Goal: Check status: Check status

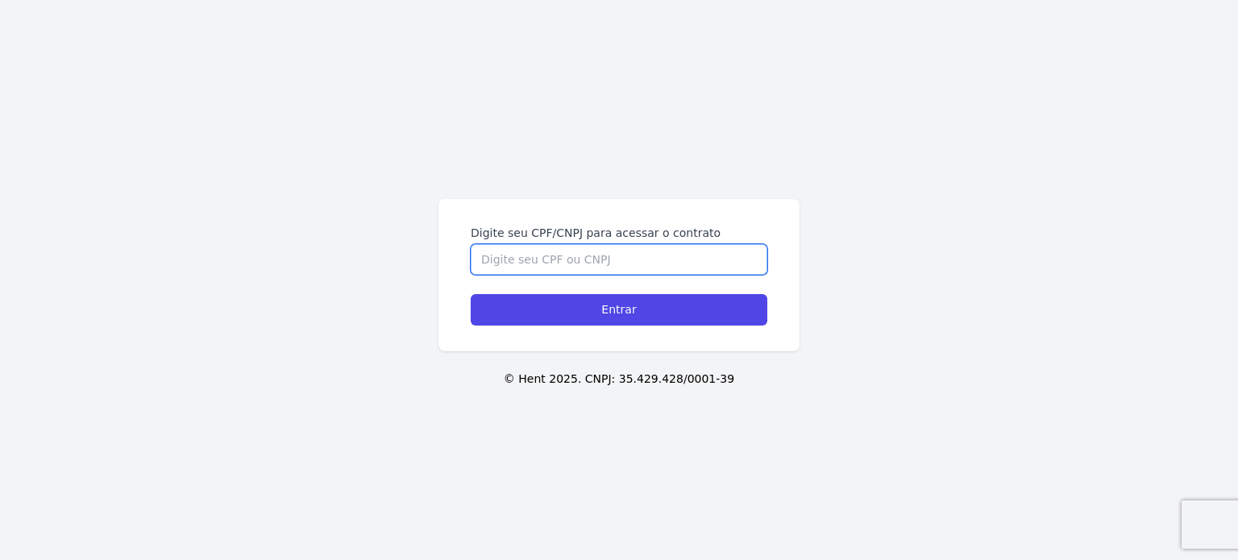
click at [517, 267] on input "Digite seu CPF/CNPJ para acessar o contrato" at bounding box center [619, 259] width 297 height 31
type input "10222591722"
click at [471, 294] on input "Entrar" at bounding box center [619, 309] width 297 height 31
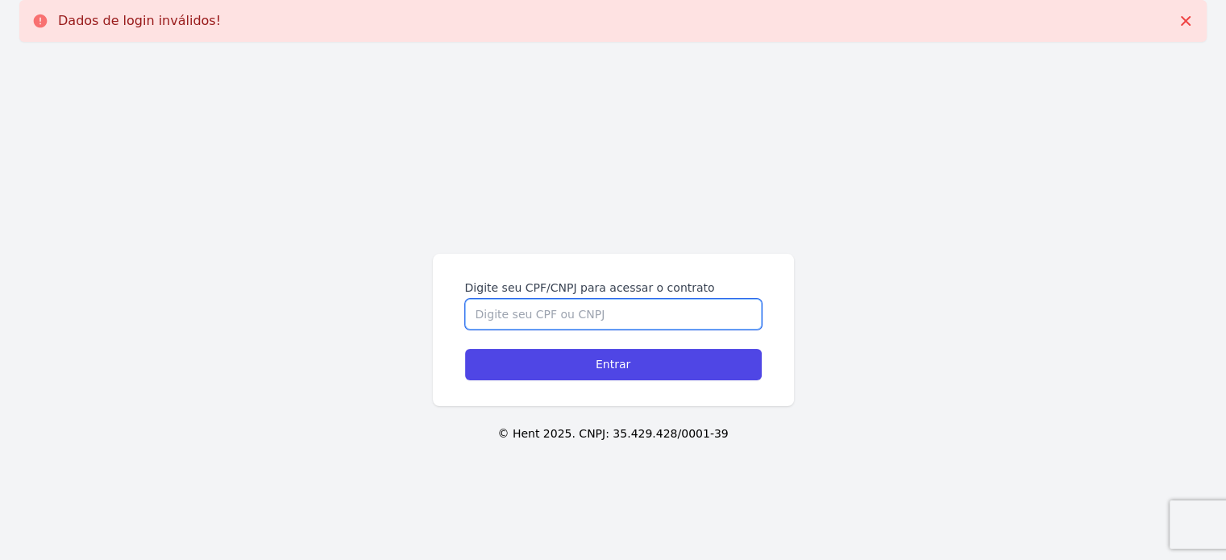
click at [501, 308] on input "Digite seu CPF/CNPJ para acessar o contrato" at bounding box center [613, 314] width 297 height 31
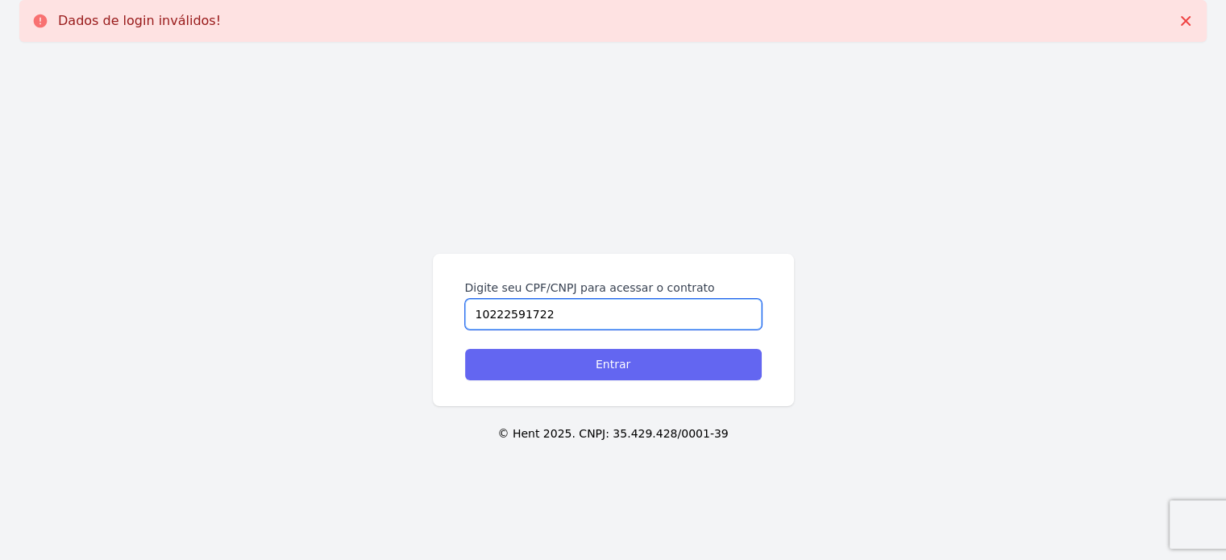
type input "10222591722"
click at [591, 351] on input "Entrar" at bounding box center [613, 364] width 297 height 31
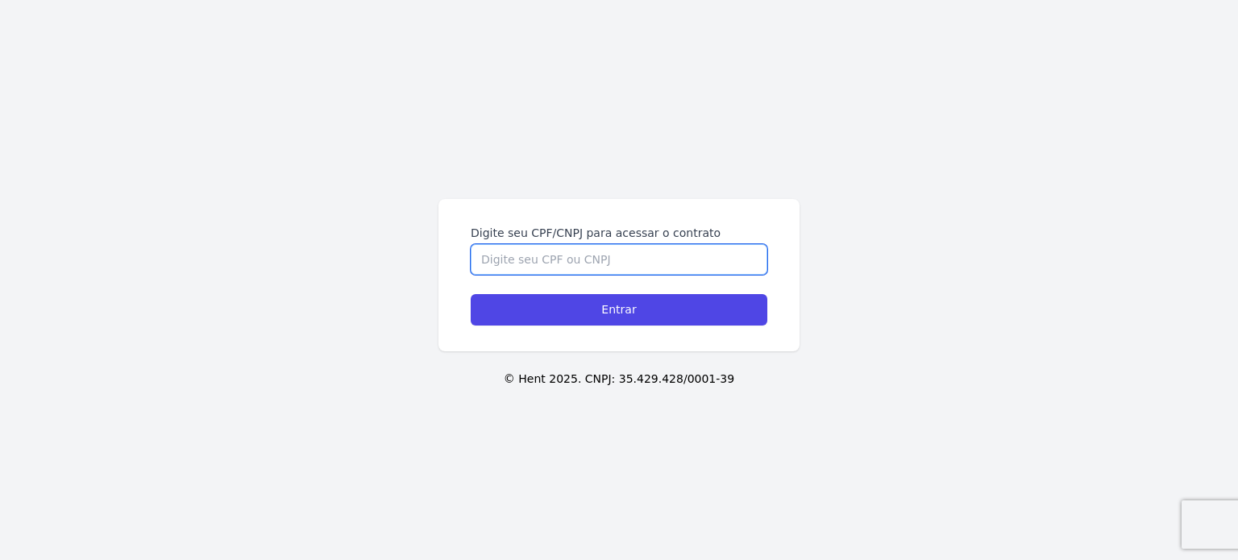
click at [517, 255] on input "Digite seu CPF/CNPJ para acessar o contrato" at bounding box center [619, 259] width 297 height 31
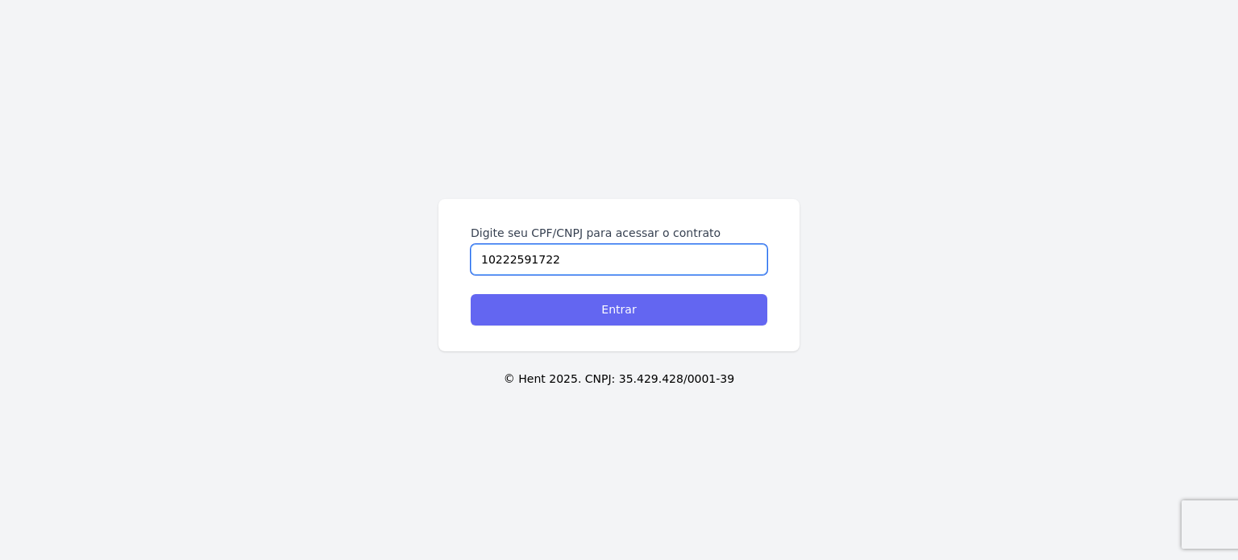
type input "10222591722"
click at [621, 309] on input "Entrar" at bounding box center [619, 309] width 297 height 31
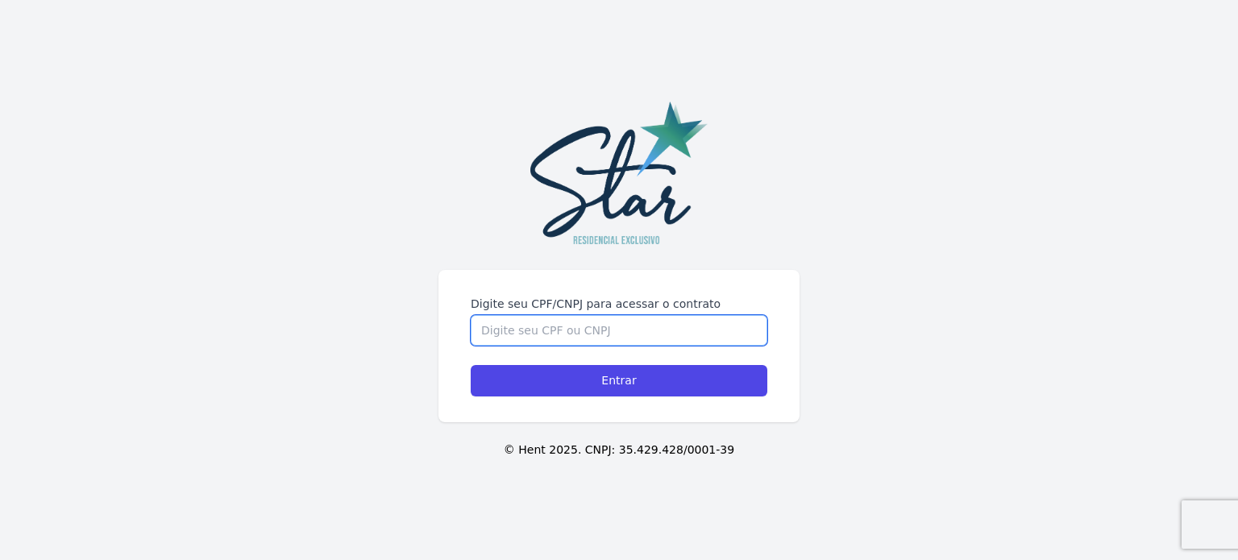
click at [580, 331] on input "Digite seu CPF/CNPJ para acessar o contrato" at bounding box center [619, 330] width 297 height 31
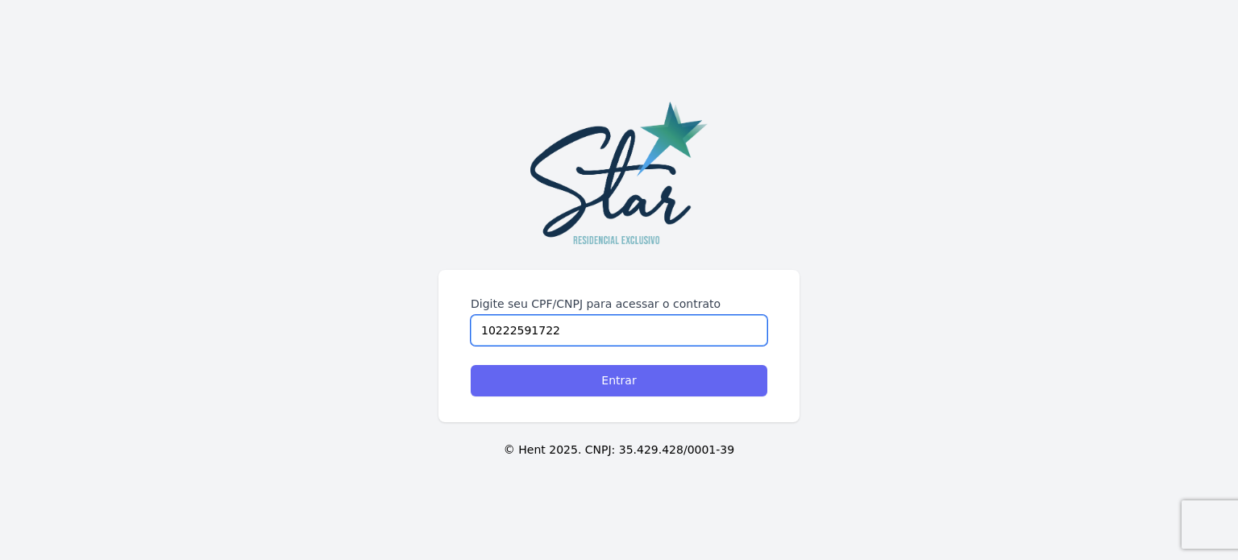
type input "10222591722"
click at [643, 383] on input "Entrar" at bounding box center [619, 380] width 297 height 31
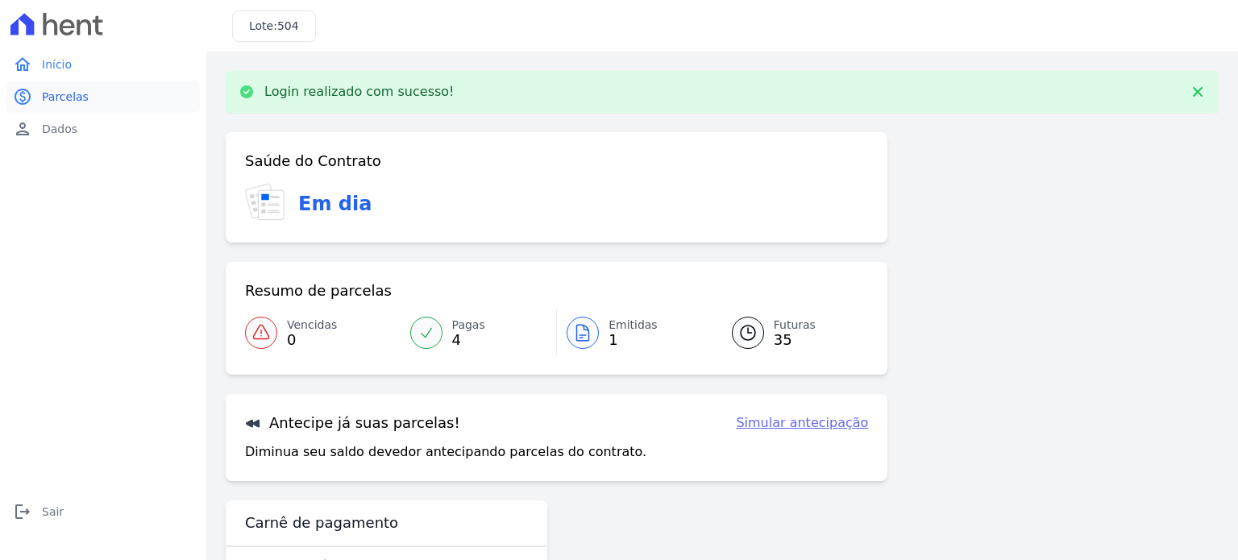
click at [70, 97] on span "Parcelas" at bounding box center [65, 97] width 47 height 16
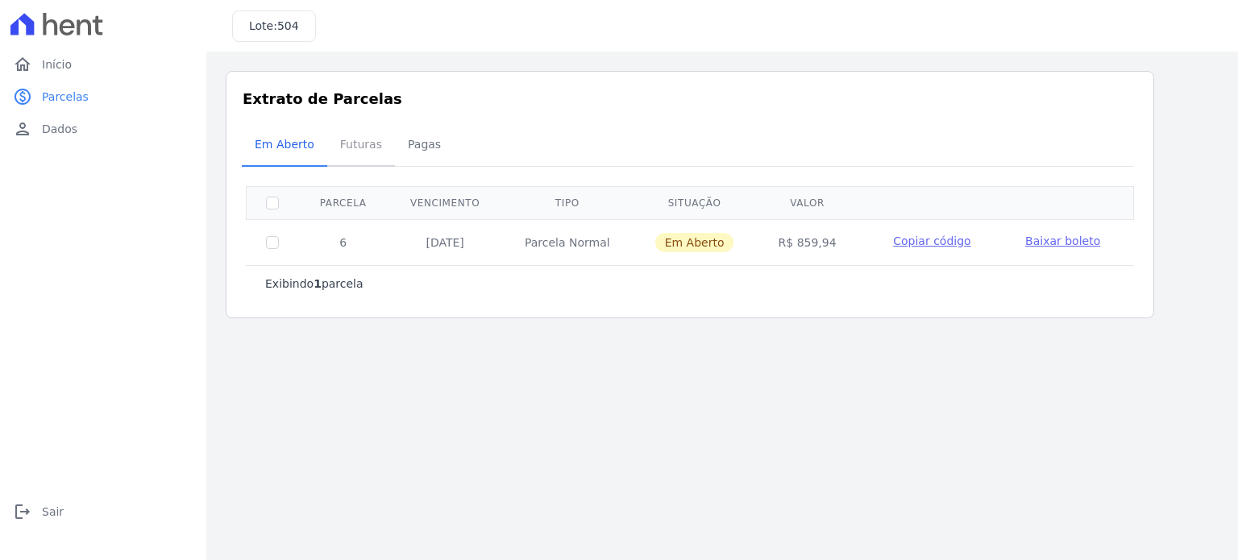
click at [351, 141] on span "Futuras" at bounding box center [360, 144] width 61 height 32
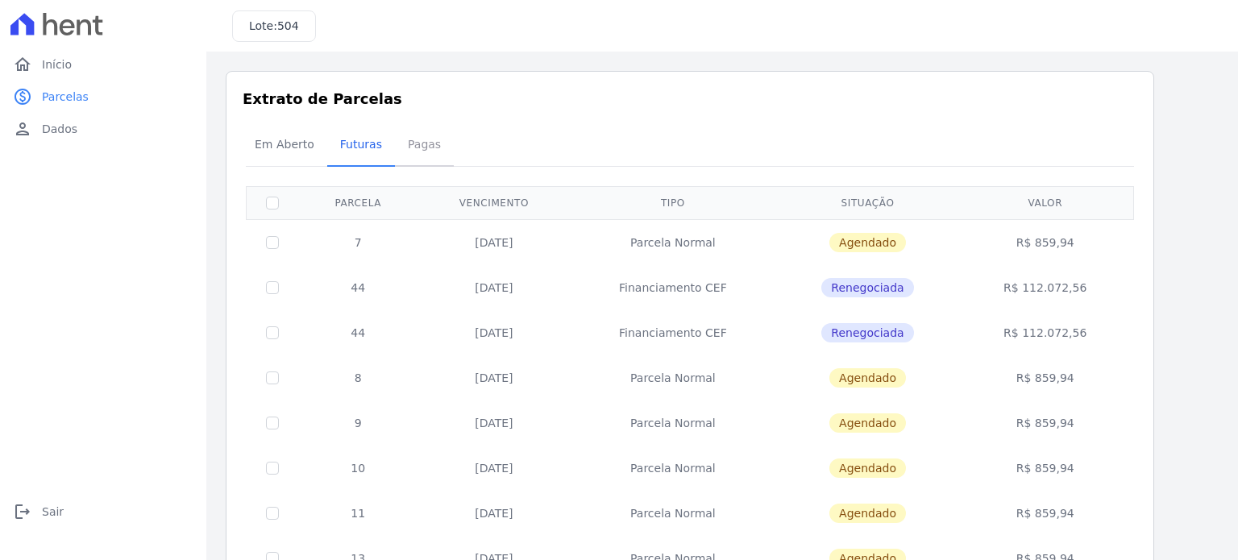
click at [401, 141] on span "Pagas" at bounding box center [424, 144] width 52 height 32
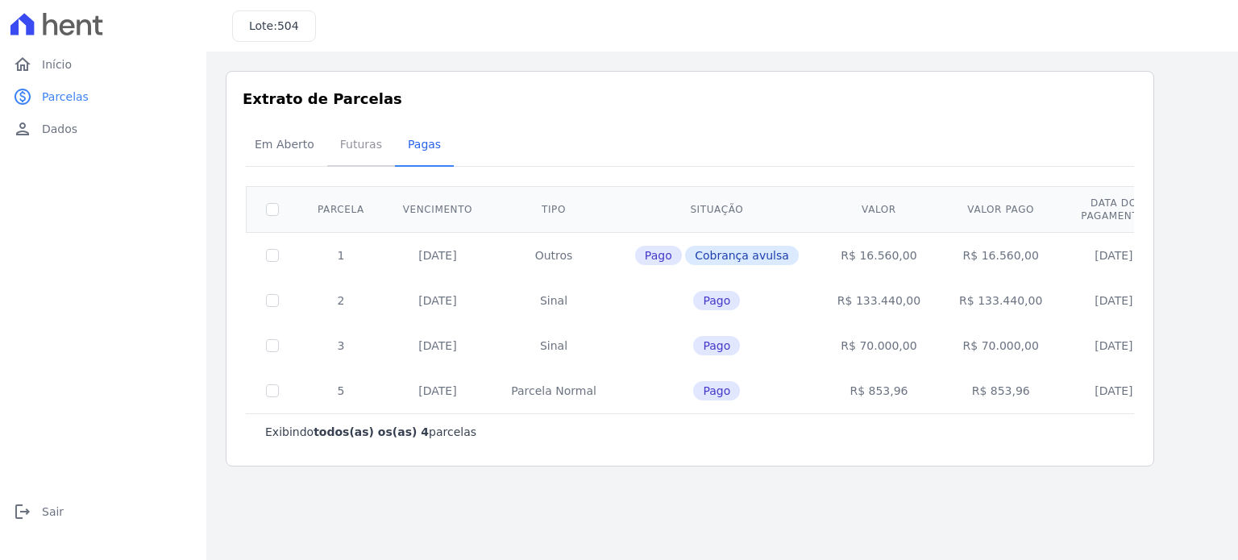
click at [341, 144] on span "Futuras" at bounding box center [360, 144] width 61 height 32
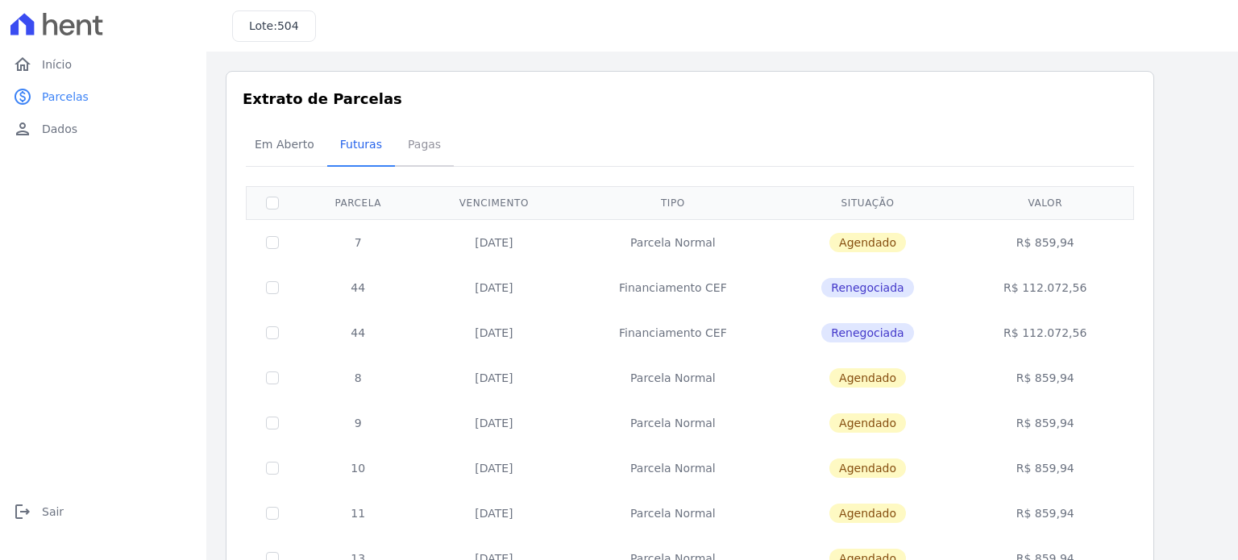
click at [415, 139] on span "Pagas" at bounding box center [424, 144] width 52 height 32
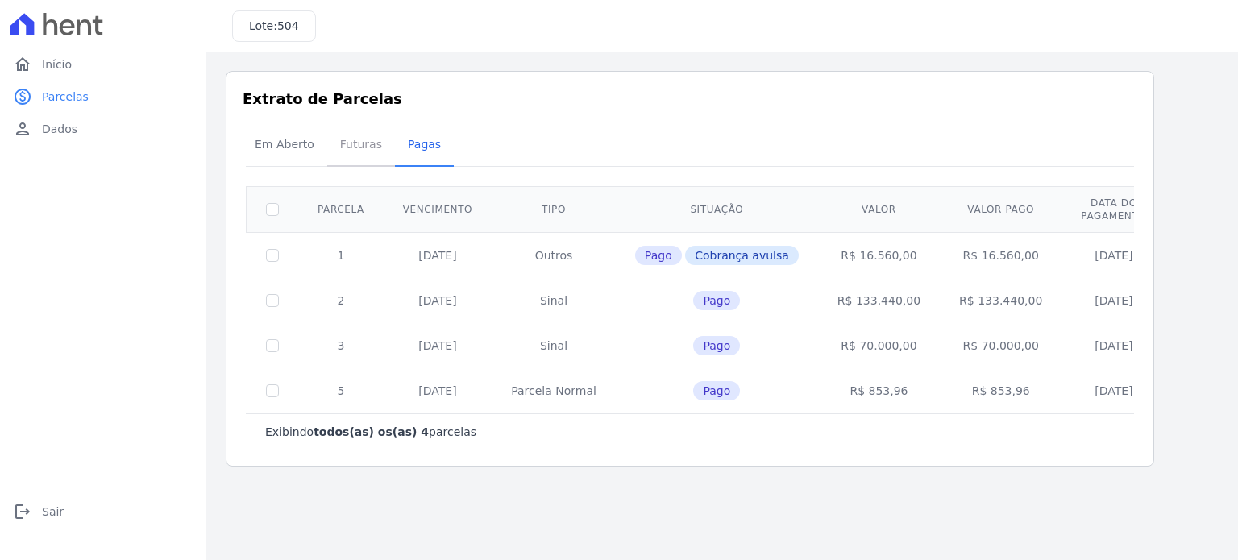
click at [353, 147] on span "Futuras" at bounding box center [360, 144] width 61 height 32
